Goal: Task Accomplishment & Management: Use online tool/utility

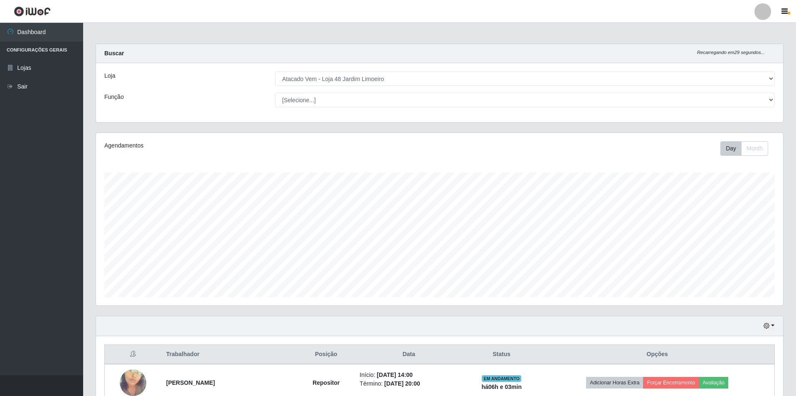
select select "449"
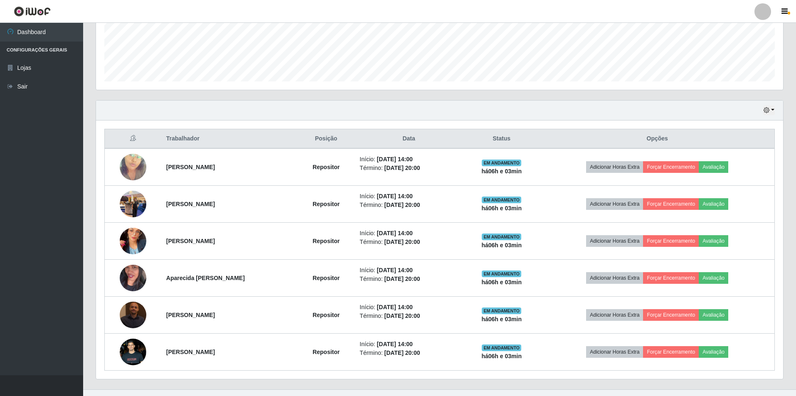
scroll to position [172, 687]
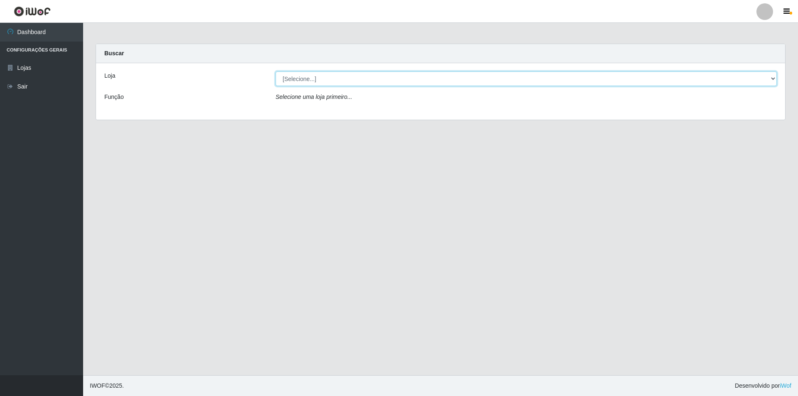
drag, startPoint x: 296, startPoint y: 75, endPoint x: 299, endPoint y: 84, distance: 9.6
click at [296, 75] on select "[Selecione...] Atacado Vem - [STREET_ADDRESS]" at bounding box center [525, 78] width 501 height 15
select select "449"
click at [275, 71] on select "[Selecione...] Atacado Vem - [STREET_ADDRESS]" at bounding box center [525, 78] width 501 height 15
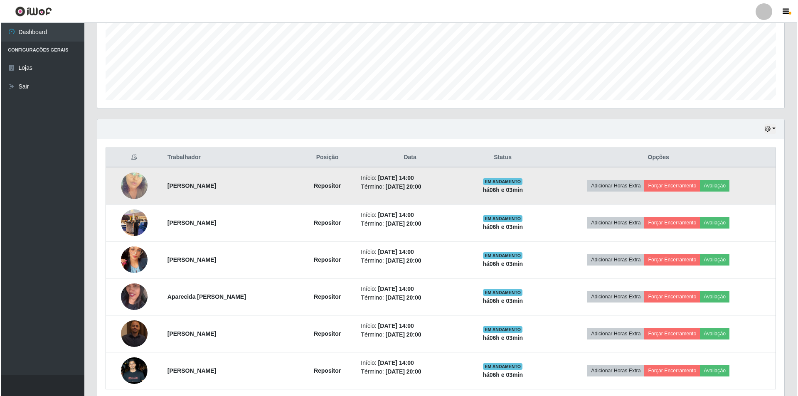
scroll to position [208, 0]
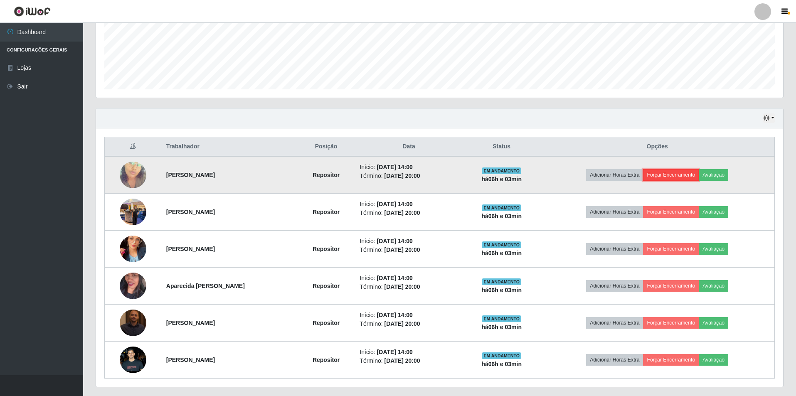
click at [681, 176] on button "Forçar Encerramento" at bounding box center [671, 175] width 56 height 12
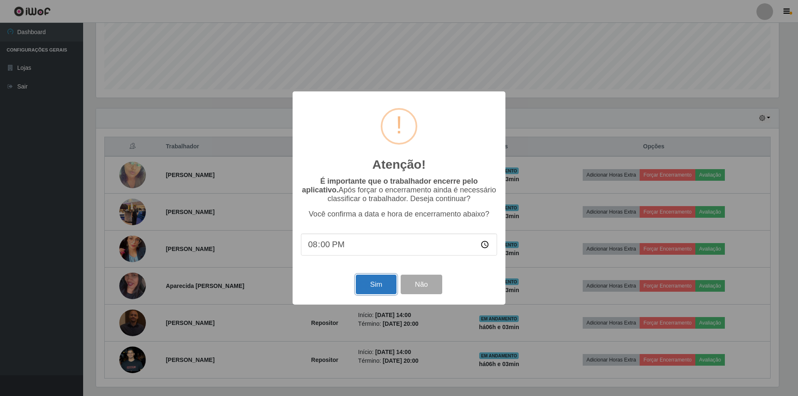
click at [381, 286] on button "Sim" at bounding box center [376, 285] width 40 height 20
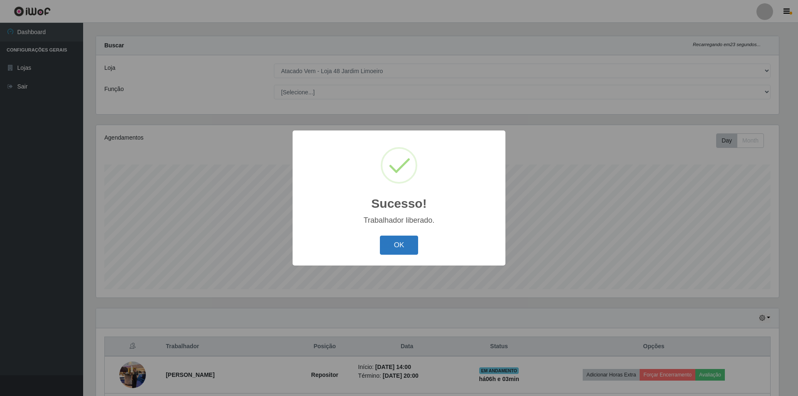
click at [413, 242] on button "OK" at bounding box center [399, 246] width 39 height 20
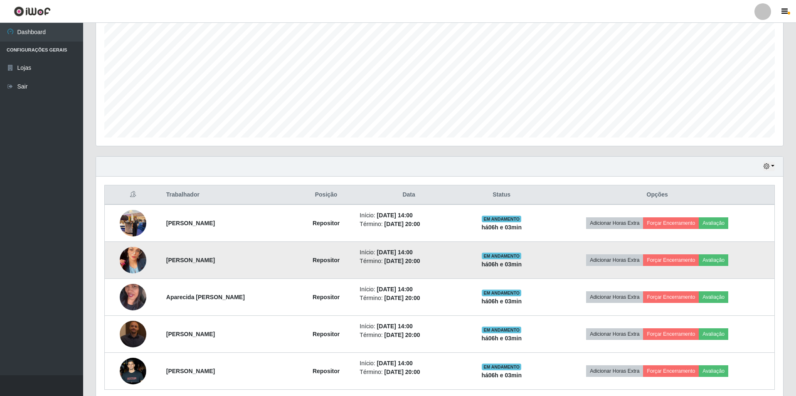
scroll to position [174, 0]
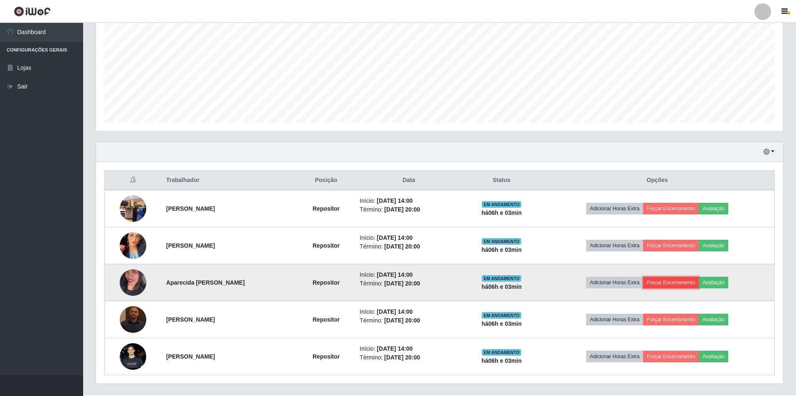
click at [673, 283] on button "Forçar Encerramento" at bounding box center [671, 283] width 56 height 12
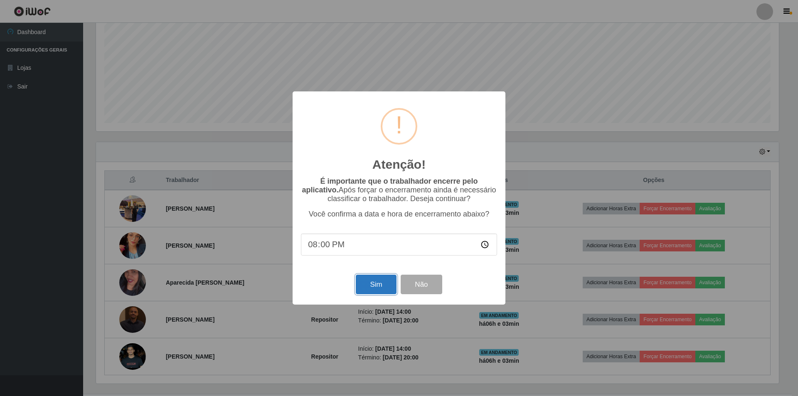
click at [384, 288] on button "Sim" at bounding box center [376, 285] width 40 height 20
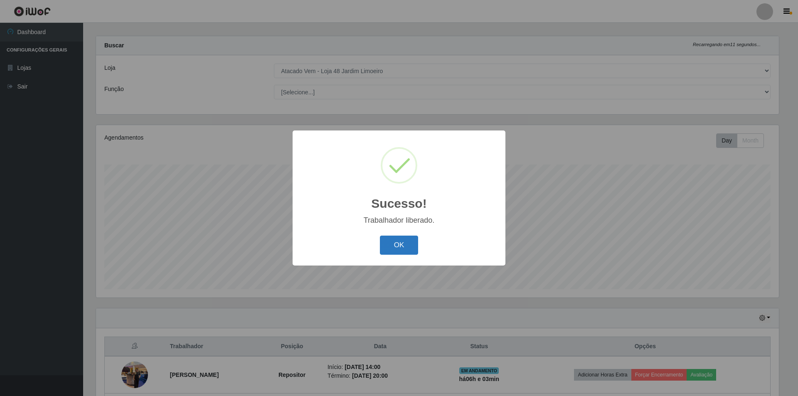
click at [405, 246] on button "OK" at bounding box center [399, 246] width 39 height 20
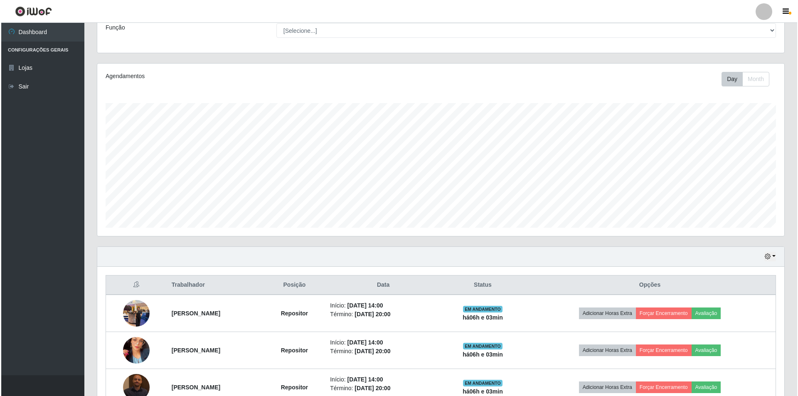
scroll to position [156, 0]
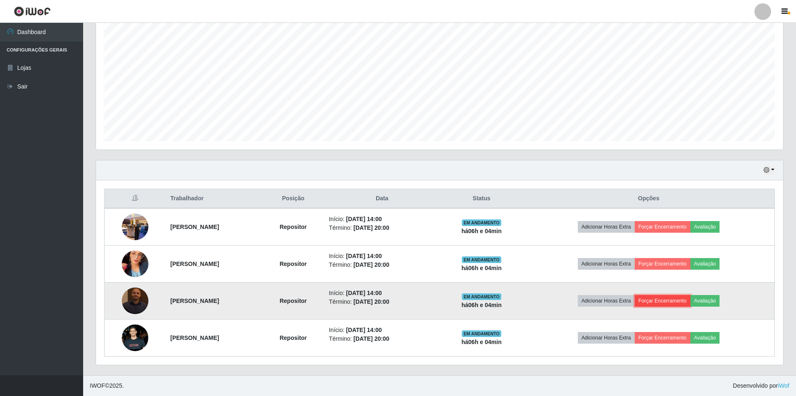
click at [671, 298] on button "Forçar Encerramento" at bounding box center [663, 301] width 56 height 12
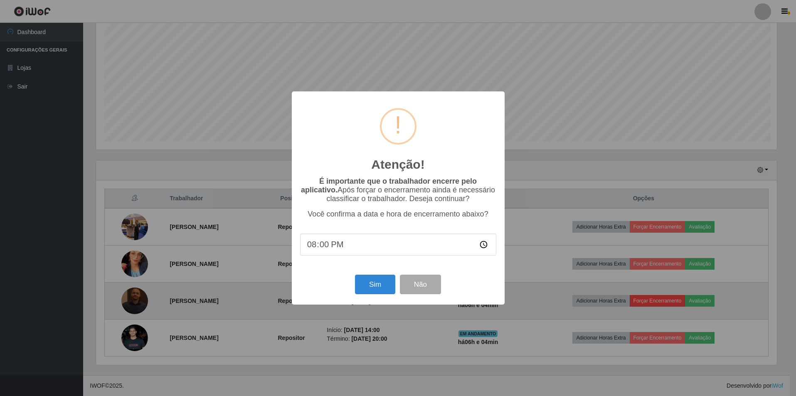
scroll to position [172, 683]
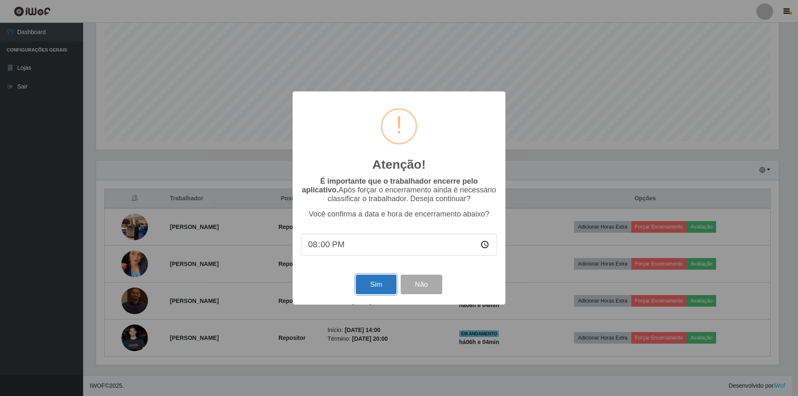
click at [367, 288] on button "Sim" at bounding box center [376, 285] width 40 height 20
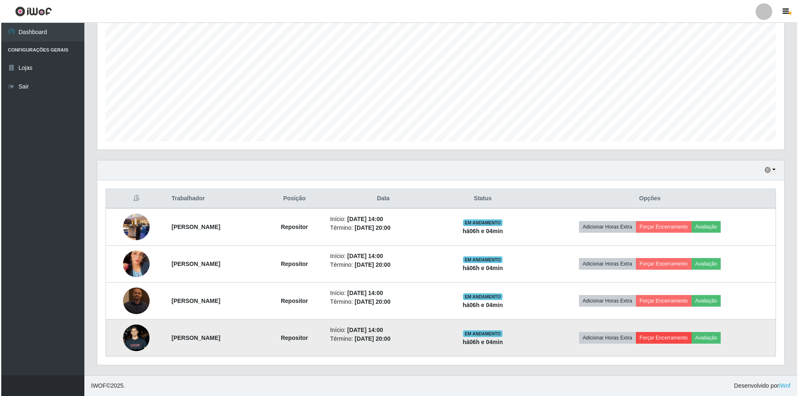
scroll to position [0, 0]
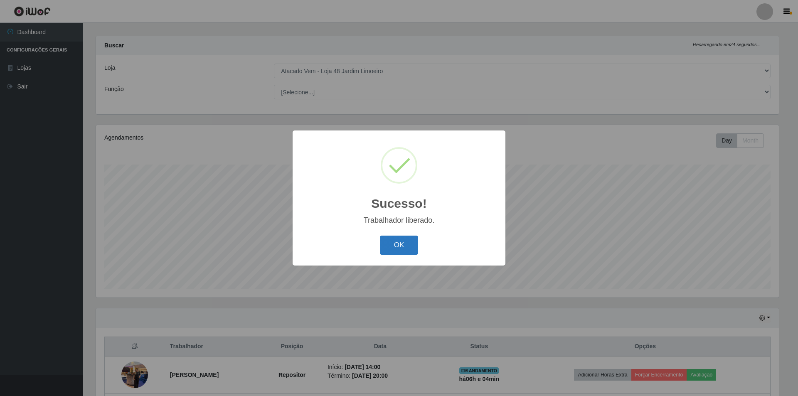
click at [406, 251] on button "OK" at bounding box center [399, 246] width 39 height 20
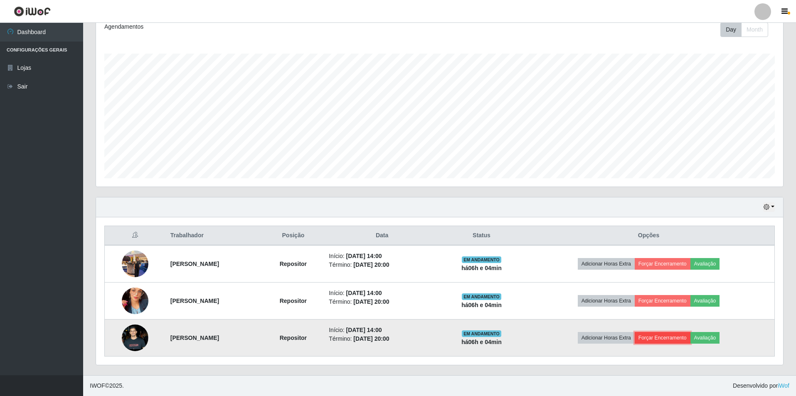
click at [663, 335] on button "Forçar Encerramento" at bounding box center [663, 338] width 56 height 12
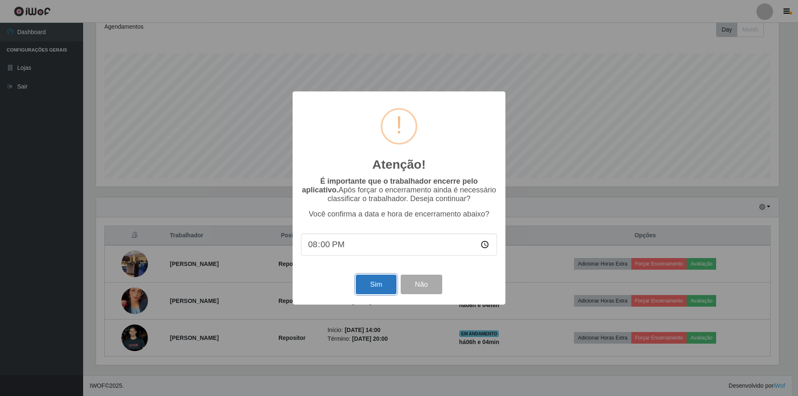
click at [372, 285] on button "Sim" at bounding box center [376, 285] width 40 height 20
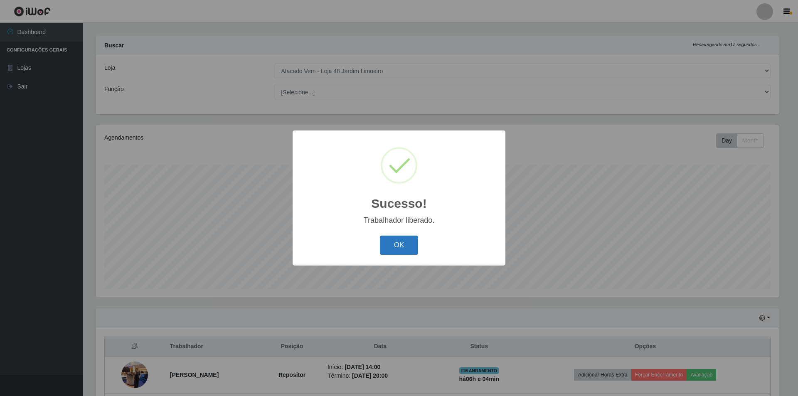
click at [412, 253] on button "OK" at bounding box center [399, 246] width 39 height 20
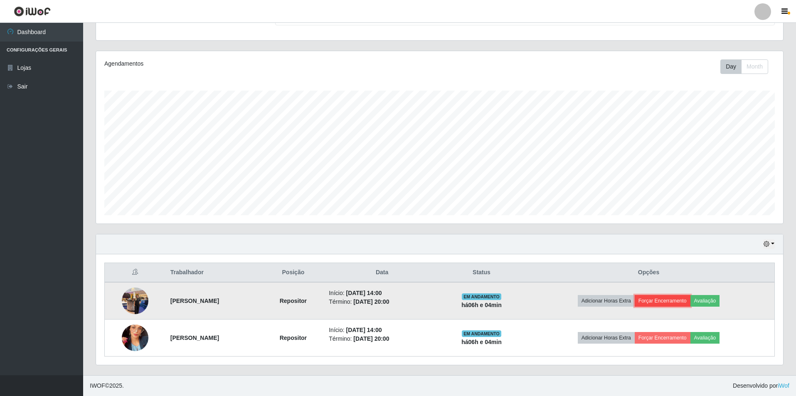
click at [674, 299] on button "Forçar Encerramento" at bounding box center [663, 301] width 56 height 12
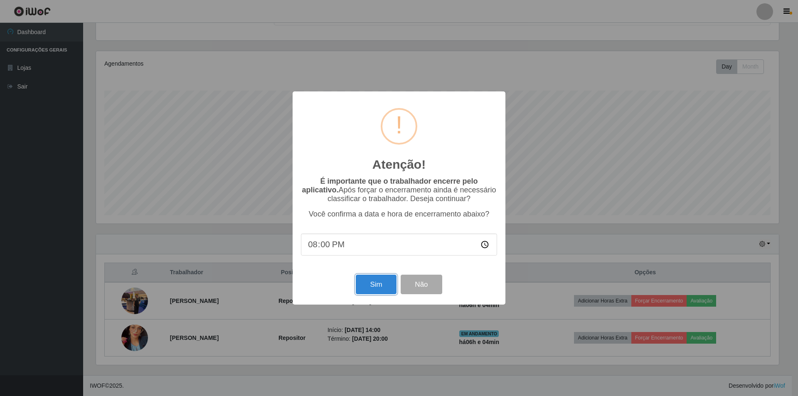
drag, startPoint x: 385, startPoint y: 294, endPoint x: 400, endPoint y: 294, distance: 15.0
click at [385, 293] on button "Sim" at bounding box center [376, 285] width 40 height 20
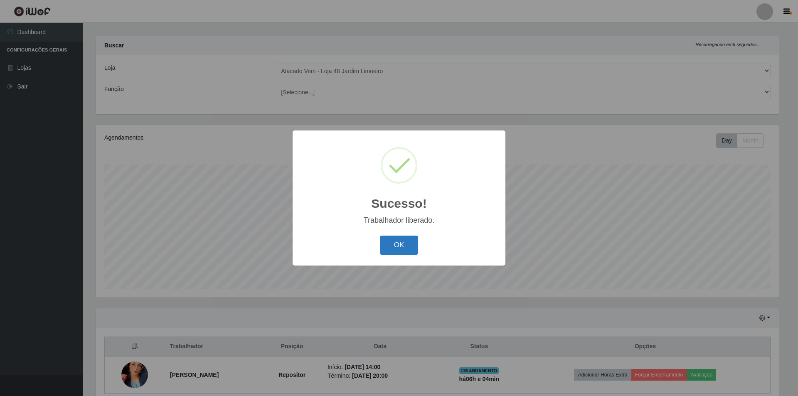
click at [396, 242] on button "OK" at bounding box center [399, 246] width 39 height 20
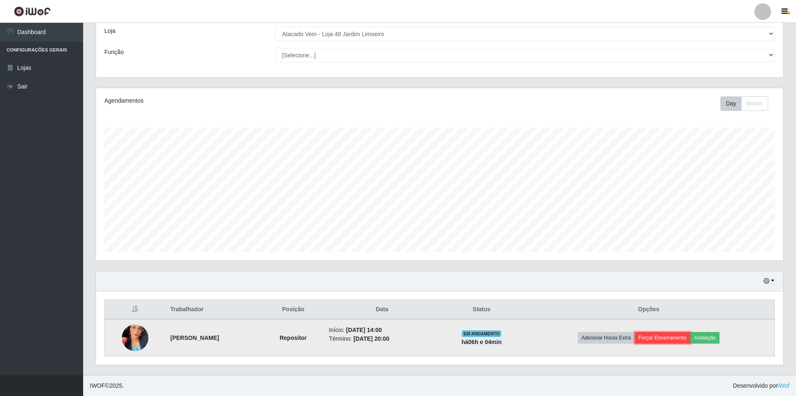
click at [680, 335] on button "Forçar Encerramento" at bounding box center [663, 338] width 56 height 12
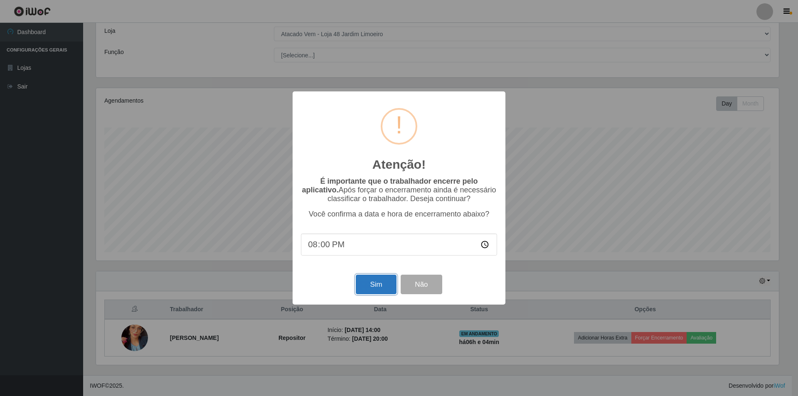
click at [376, 288] on button "Sim" at bounding box center [376, 285] width 40 height 20
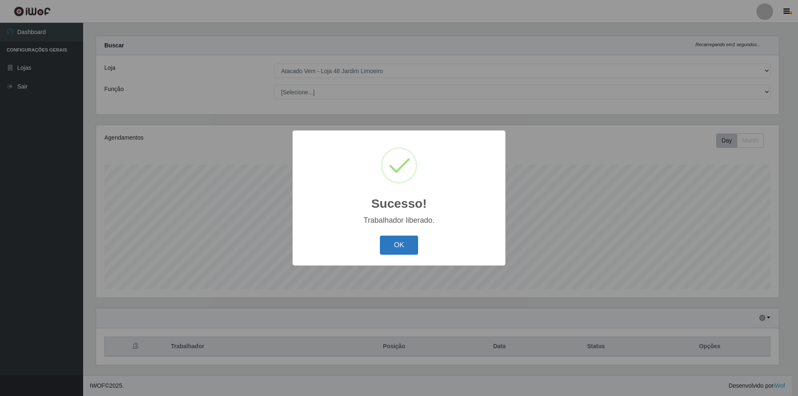
click at [392, 248] on button "OK" at bounding box center [399, 246] width 39 height 20
